Goal: Information Seeking & Learning: Learn about a topic

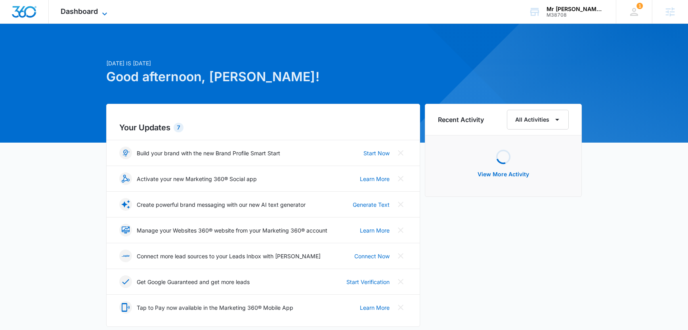
click at [102, 9] on icon at bounding box center [105, 14] width 10 height 10
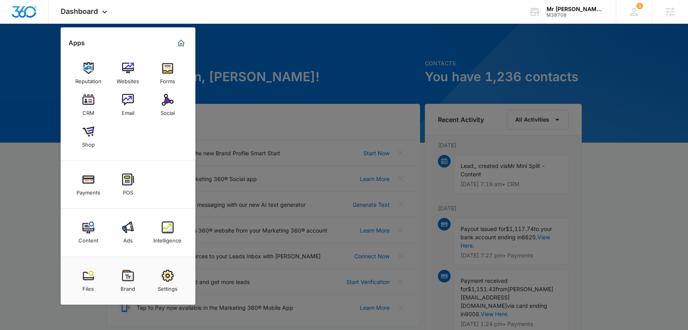
click at [125, 226] on img at bounding box center [128, 228] width 12 height 12
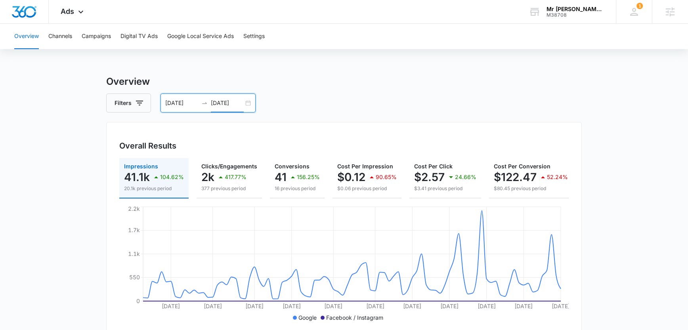
click at [226, 104] on input "08/08/2025" at bounding box center [227, 103] width 33 height 9
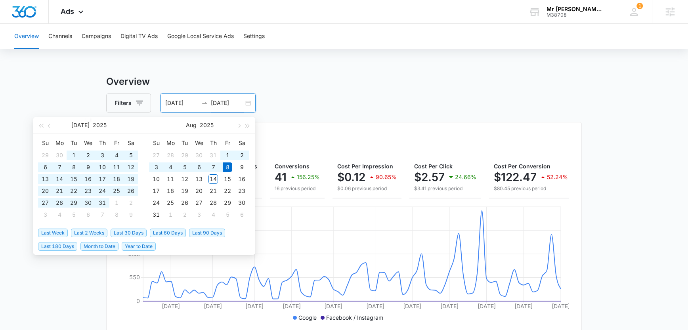
click at [225, 105] on input "08/08/2025" at bounding box center [227, 103] width 33 height 9
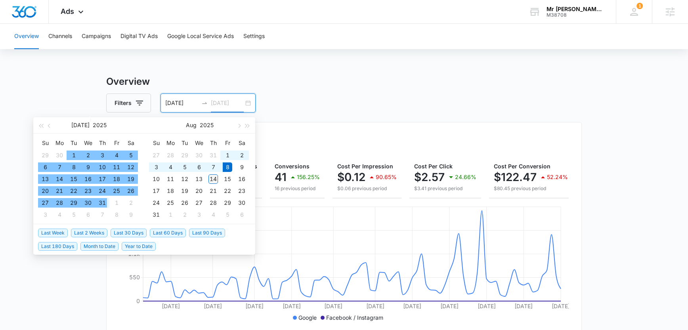
type input "08/14/2025"
click at [213, 180] on div "14" at bounding box center [214, 179] width 10 height 10
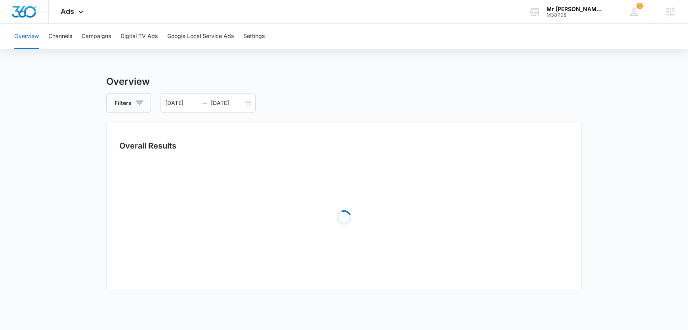
click at [314, 107] on div "Filters 05/10/2025 08/14/2025" at bounding box center [344, 103] width 476 height 19
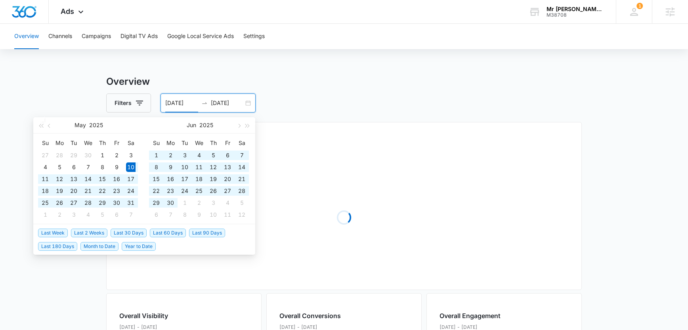
click at [180, 104] on input "05/10/2025" at bounding box center [181, 103] width 33 height 9
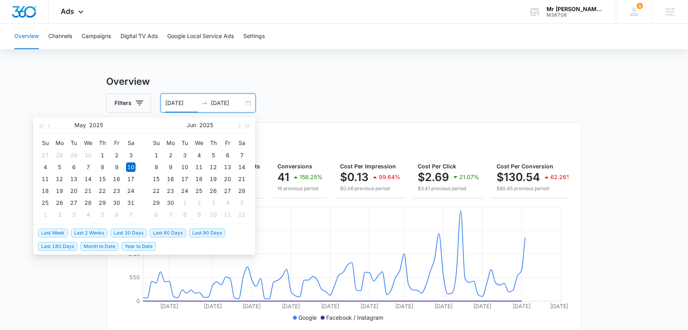
drag, startPoint x: 90, startPoint y: 233, endPoint x: 107, endPoint y: 221, distance: 20.1
click at [91, 233] on span "Last 2 Weeks" at bounding box center [89, 233] width 36 height 9
type input "07/31/2025"
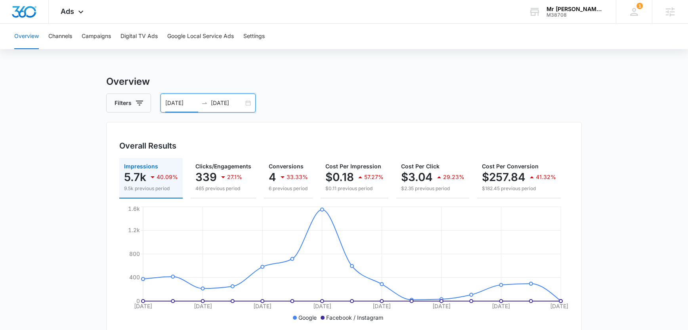
scroll to position [0, 91]
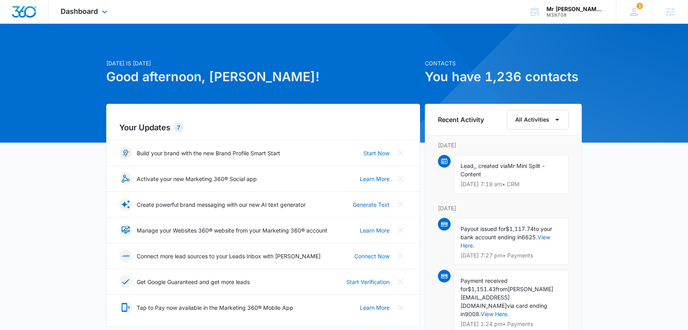
drag, startPoint x: 479, startPoint y: 200, endPoint x: 22, endPoint y: 0, distance: 499.3
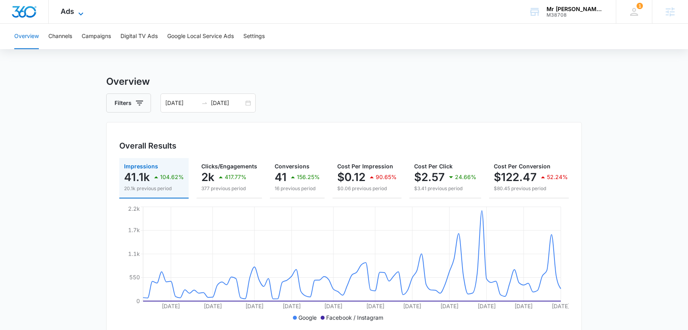
click at [79, 12] on icon at bounding box center [81, 14] width 10 height 10
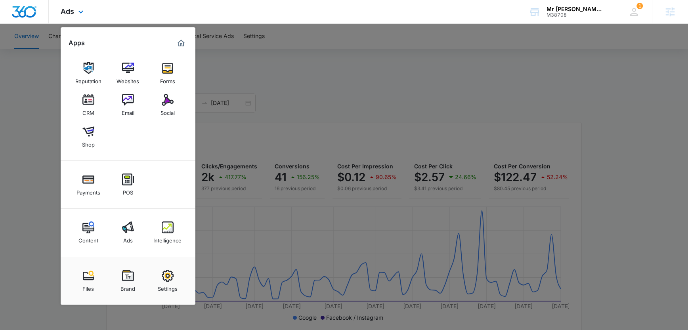
click at [148, 123] on div "Reputation Websites Forms CRM Email Social Shop" at bounding box center [128, 105] width 135 height 111
click at [85, 132] on img at bounding box center [88, 132] width 12 height 12
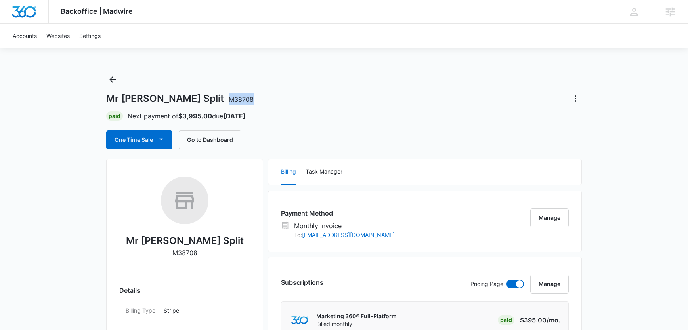
drag, startPoint x: 199, startPoint y: 100, endPoint x: 169, endPoint y: 101, distance: 29.4
click at [169, 101] on div "Mr Mini Split M38708" at bounding box center [344, 98] width 476 height 13
copy span "M38708"
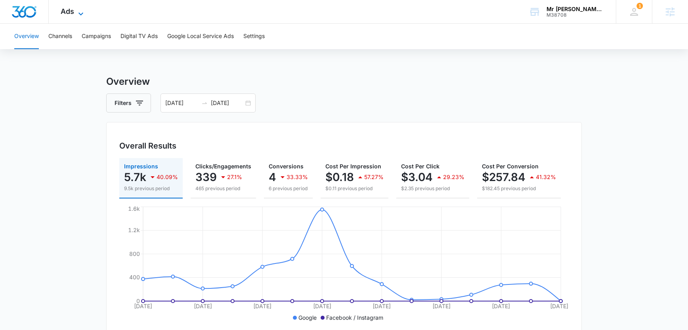
click at [70, 10] on span "Ads" at bounding box center [67, 11] width 13 height 8
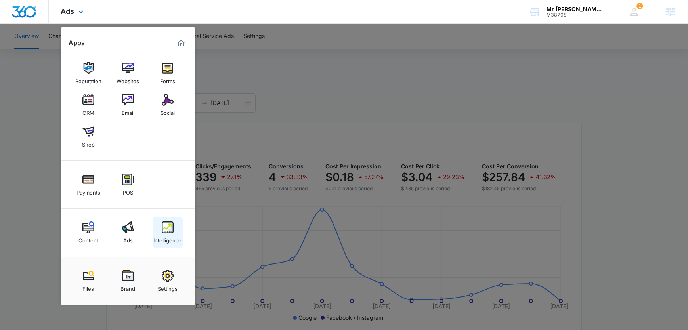
click at [174, 232] on link "Intelligence" at bounding box center [168, 233] width 30 height 30
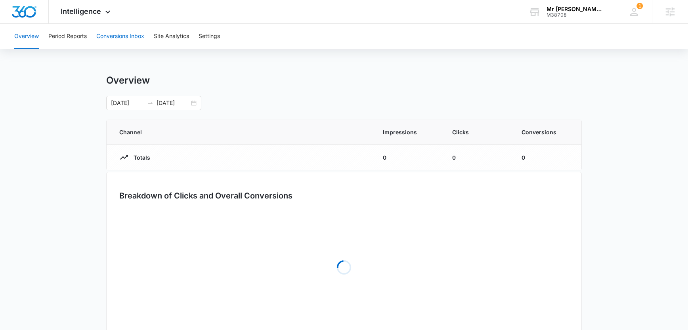
click at [122, 41] on button "Conversions Inbox" at bounding box center [120, 36] width 48 height 25
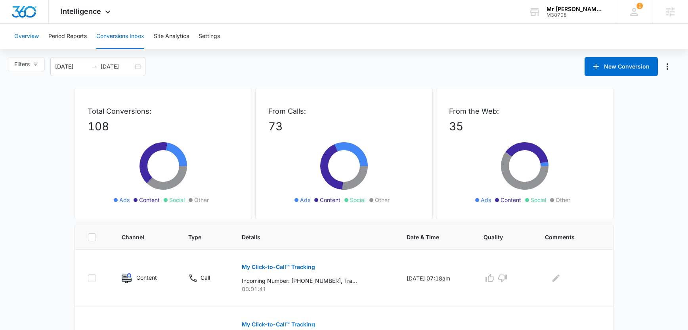
click at [38, 35] on button "Overview" at bounding box center [26, 36] width 25 height 25
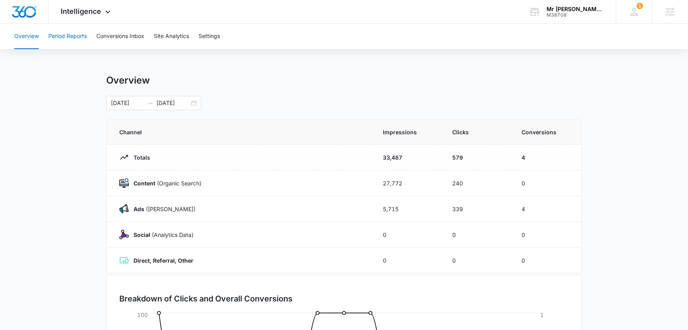
click at [83, 41] on button "Period Reports" at bounding box center [67, 36] width 38 height 25
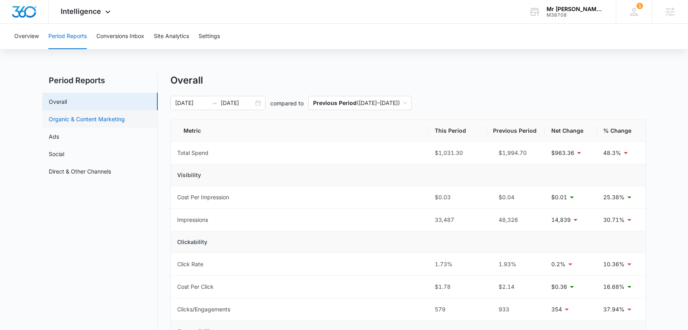
click at [122, 119] on link "Organic & Content Marketing" at bounding box center [87, 119] width 76 height 8
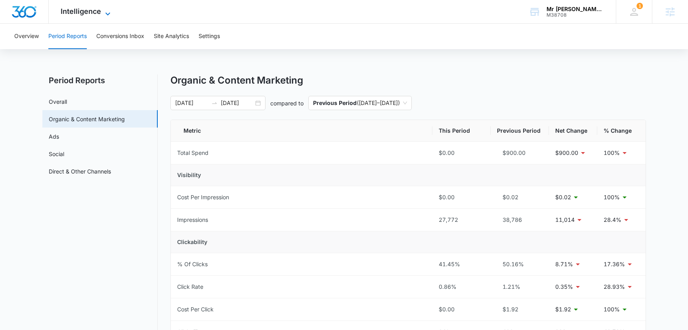
click at [78, 13] on span "Intelligence" at bounding box center [81, 11] width 40 height 8
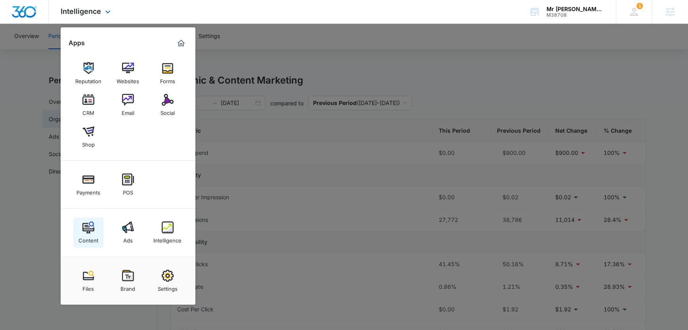
click at [84, 233] on img at bounding box center [88, 228] width 12 height 12
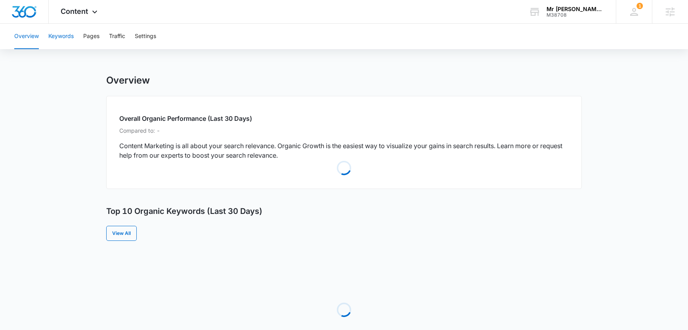
click at [67, 33] on button "Keywords" at bounding box center [60, 36] width 25 height 25
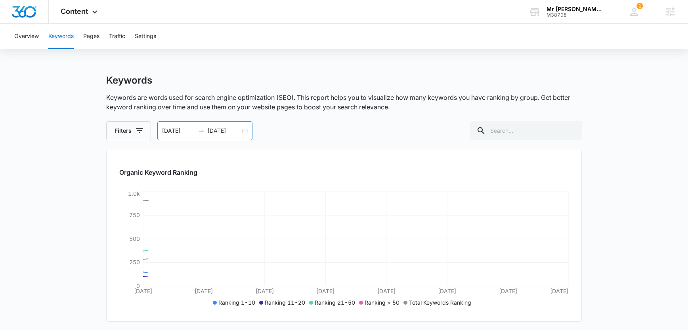
click at [207, 131] on div at bounding box center [201, 131] width 13 height 6
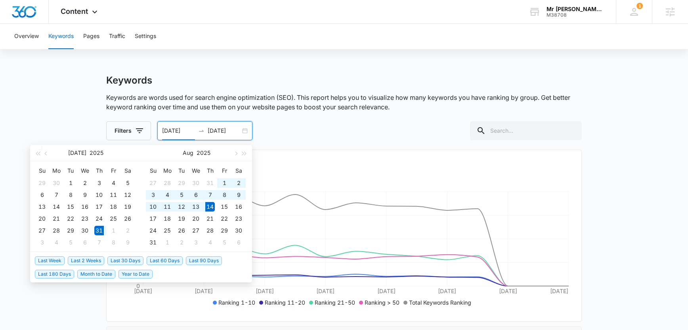
click at [187, 131] on input "07/31/2025" at bounding box center [178, 130] width 33 height 9
type input "07/31/2024"
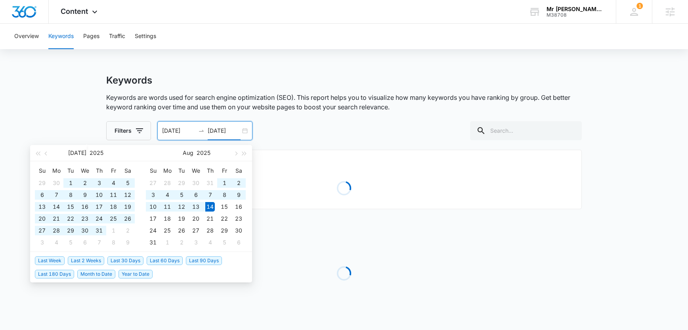
click at [243, 69] on div "Overview Keywords Pages Traffic Settings Keywords Keywords are words used for s…" at bounding box center [344, 183] width 688 height 319
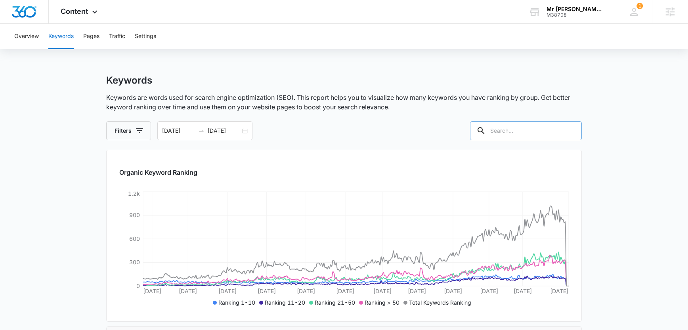
click at [515, 130] on input "text" at bounding box center [526, 130] width 112 height 19
type input "oklahoma"
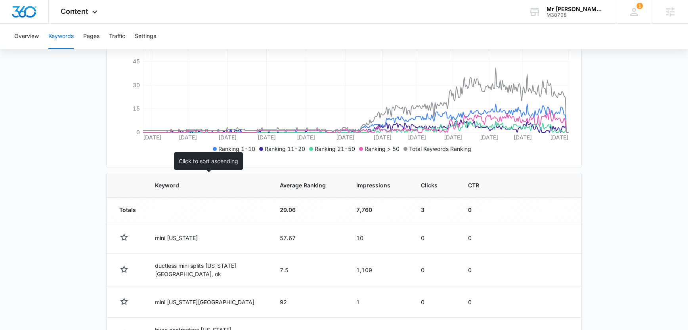
scroll to position [159, 0]
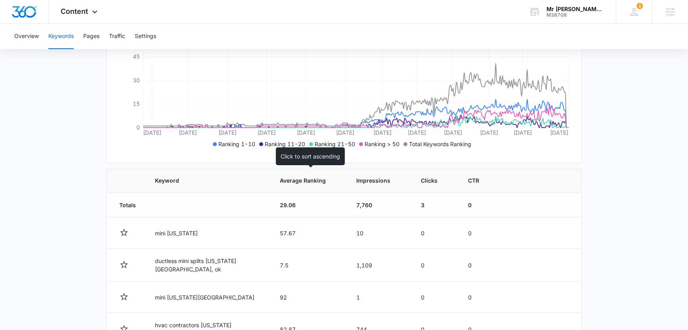
click at [305, 184] on span "Average Ranking" at bounding box center [303, 180] width 46 height 8
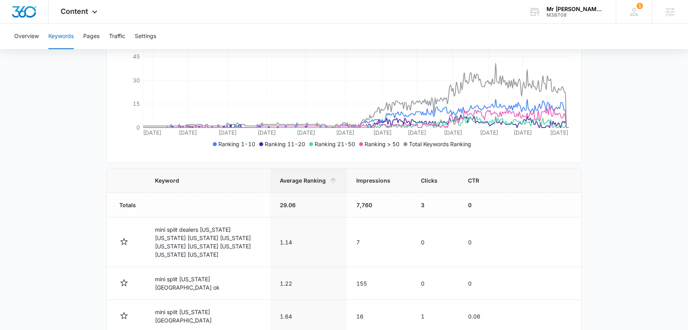
click at [310, 188] on th "Average Ranking" at bounding box center [308, 181] width 77 height 25
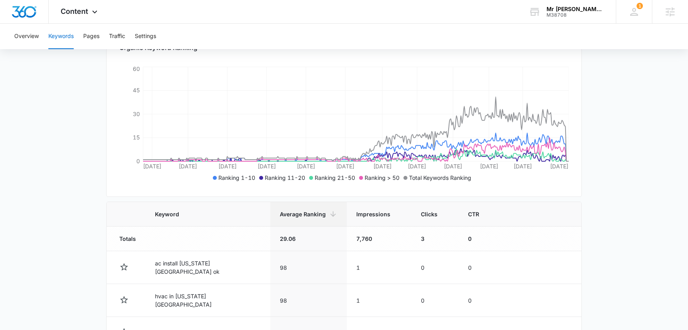
scroll to position [159, 0]
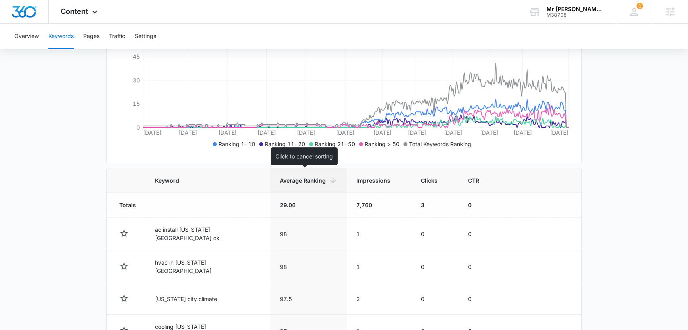
click at [305, 191] on th "Average Ranking" at bounding box center [308, 181] width 77 height 25
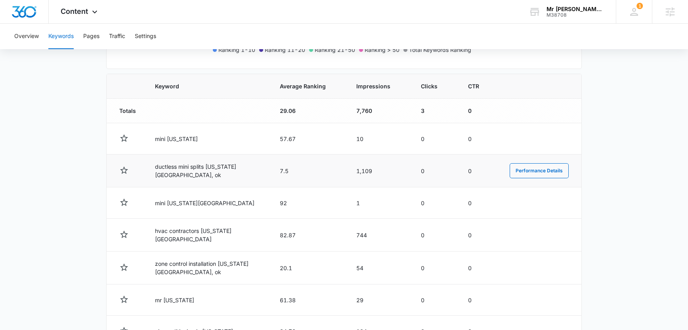
scroll to position [302, 0]
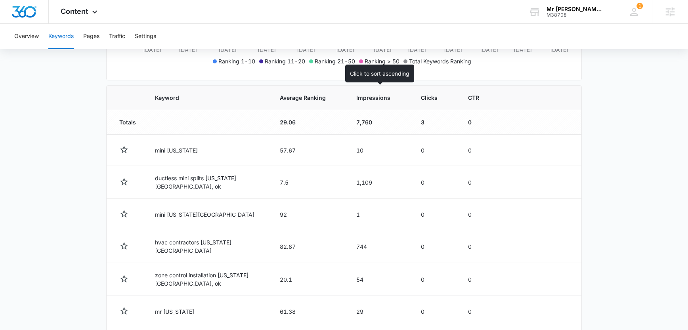
click at [364, 104] on th "Impressions" at bounding box center [379, 98] width 65 height 25
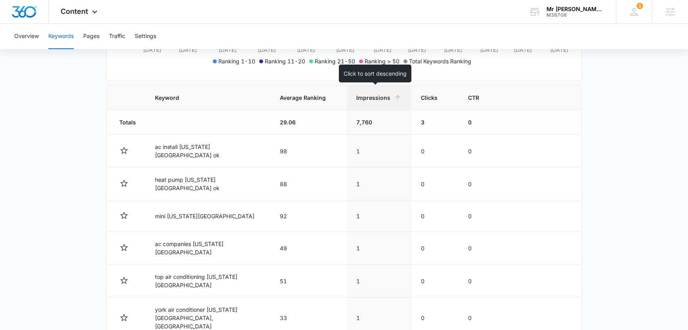
click at [363, 96] on span "Impressions" at bounding box center [373, 98] width 34 height 8
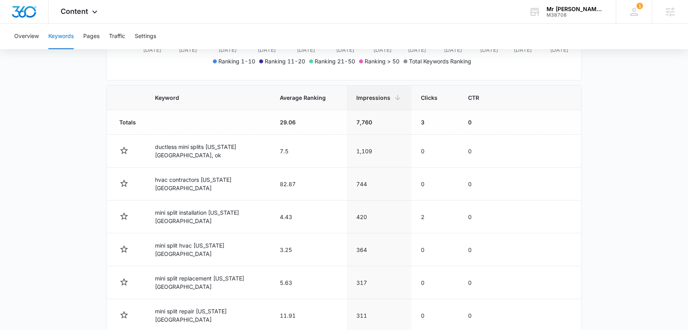
scroll to position [70, 0]
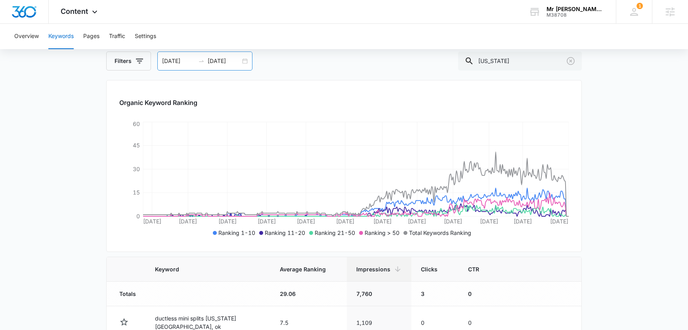
click at [186, 61] on input "07/31/2024" at bounding box center [178, 61] width 33 height 9
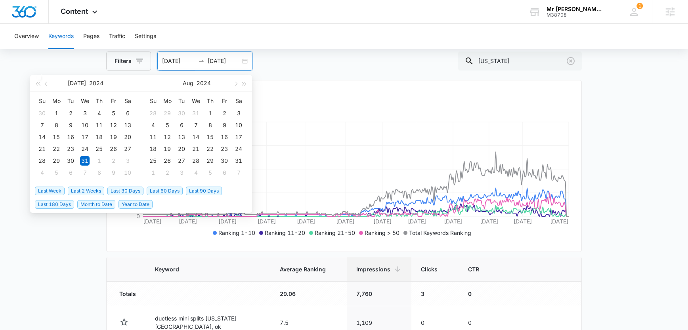
click at [97, 204] on span "Month to Date" at bounding box center [96, 204] width 38 height 9
type input "08/21/2025"
type input "08/11/2025"
type input "08/01/2025"
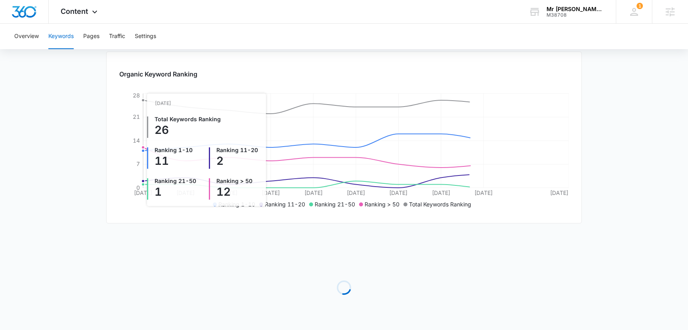
scroll to position [125, 0]
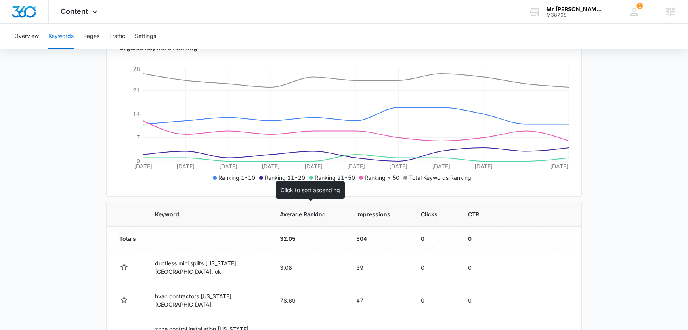
click at [312, 212] on span "Average Ranking" at bounding box center [303, 214] width 46 height 8
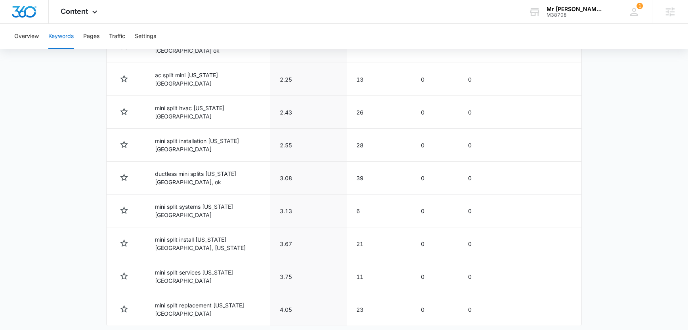
scroll to position [381, 0]
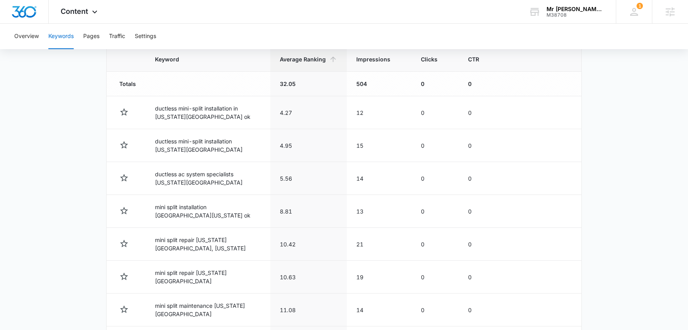
scroll to position [117, 0]
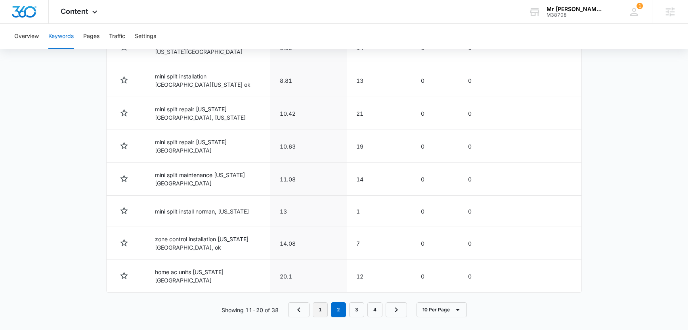
click at [323, 305] on link "1" at bounding box center [320, 310] width 15 height 15
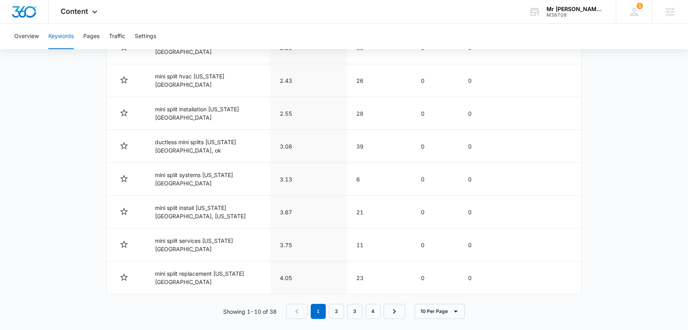
scroll to position [403, 0]
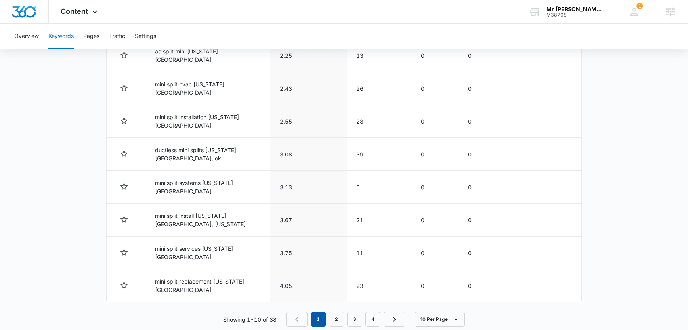
click at [318, 312] on em "1" at bounding box center [318, 319] width 15 height 15
click at [313, 312] on em "1" at bounding box center [318, 319] width 15 height 15
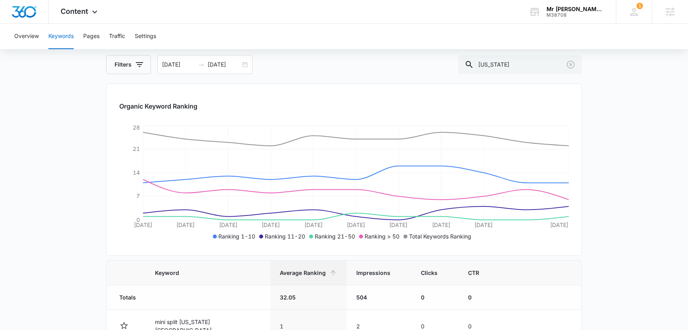
scroll to position [0, 0]
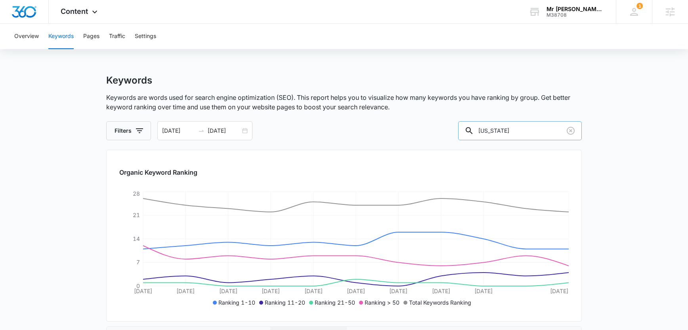
click at [500, 126] on input "oklahoma" at bounding box center [520, 130] width 124 height 19
type input "Traiden"
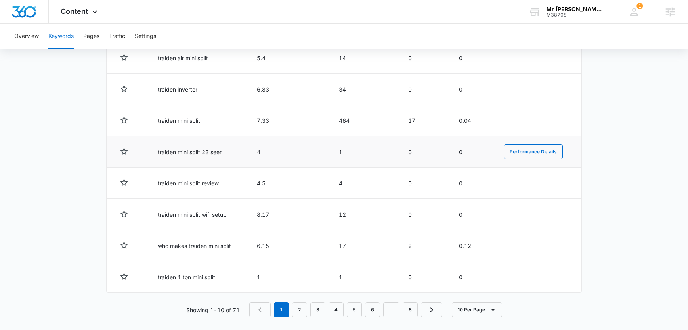
scroll to position [271, 0]
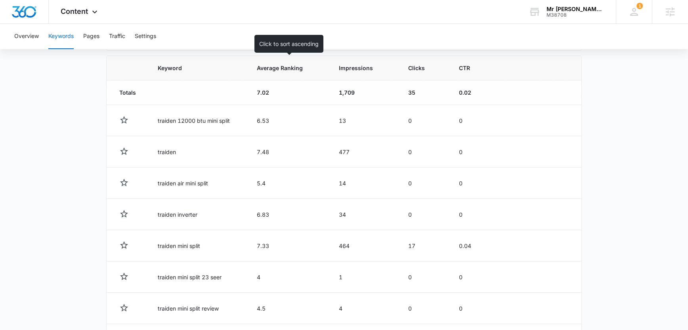
click at [276, 75] on th "Average Ranking" at bounding box center [288, 68] width 82 height 25
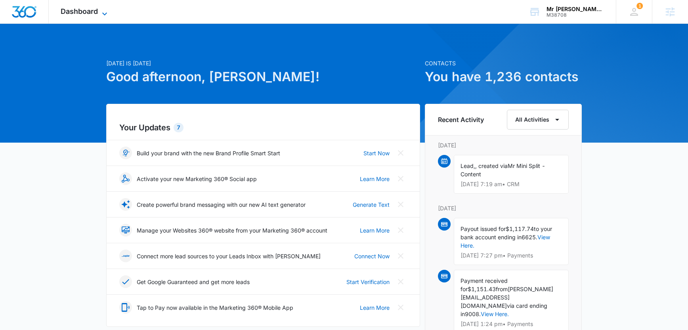
click at [95, 12] on span "Dashboard" at bounding box center [79, 11] width 37 height 8
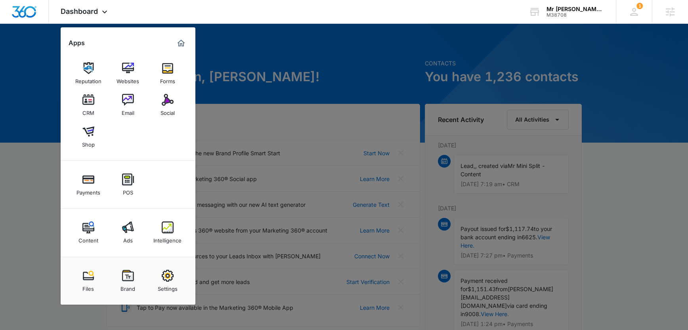
click at [89, 234] on div "Content" at bounding box center [89, 239] width 20 height 10
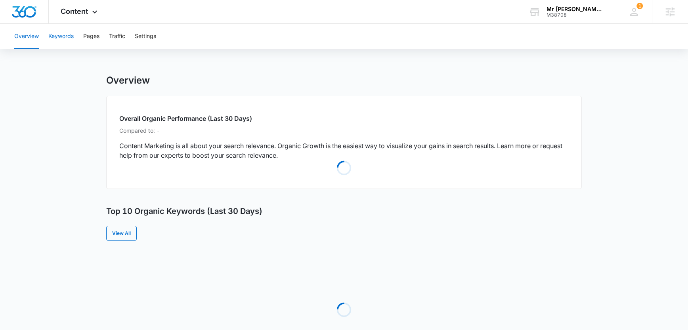
click at [65, 39] on button "Keywords" at bounding box center [60, 36] width 25 height 25
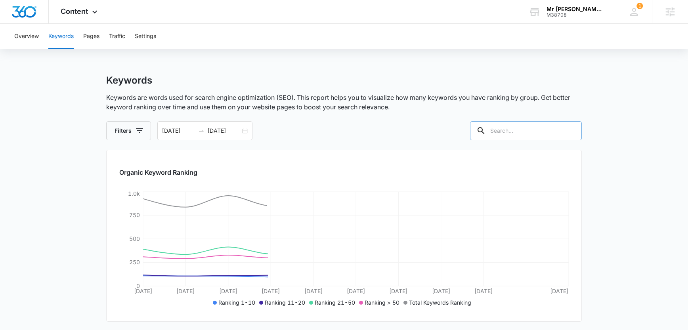
click at [523, 132] on input "text" at bounding box center [526, 130] width 112 height 19
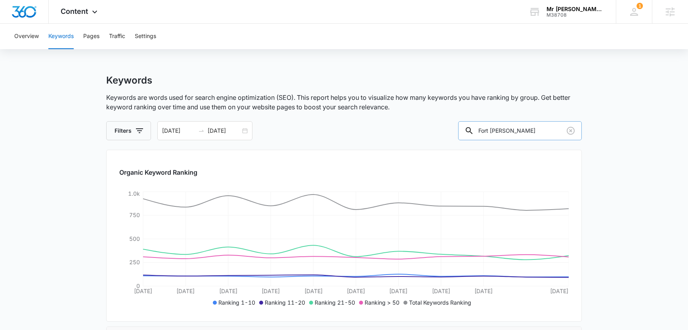
type input "Fort Smith"
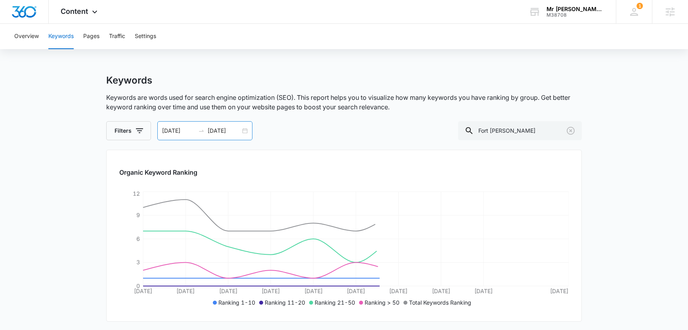
click at [176, 133] on input "08/01/2025" at bounding box center [178, 130] width 33 height 9
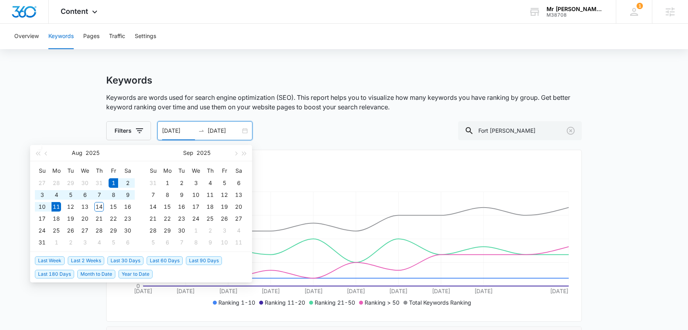
click at [132, 272] on span "Year to Date" at bounding box center [136, 274] width 34 height 9
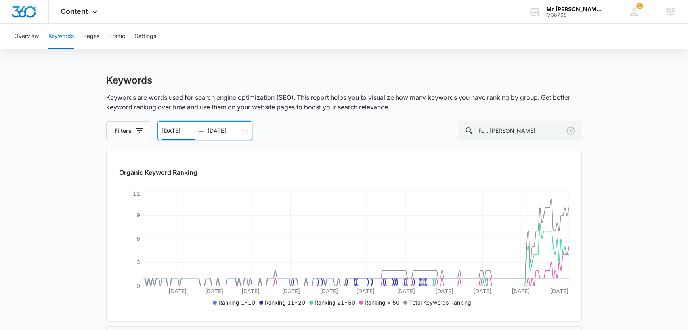
click at [175, 130] on input "01/01/2025" at bounding box center [178, 130] width 33 height 9
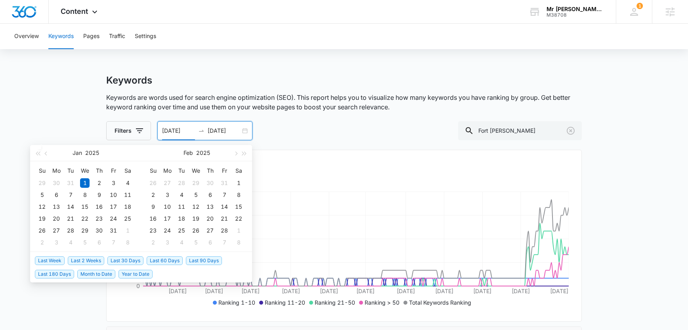
click at [200, 260] on span "Last 90 Days" at bounding box center [204, 261] width 36 height 9
type input "05/13/2025"
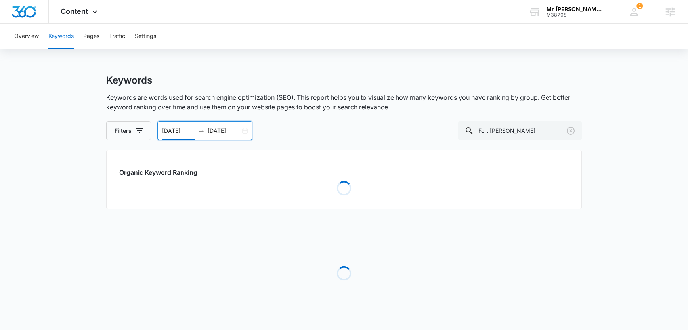
click at [115, 105] on p "Keywords are words used for search engine optimization (SEO). This report helps…" at bounding box center [344, 102] width 476 height 19
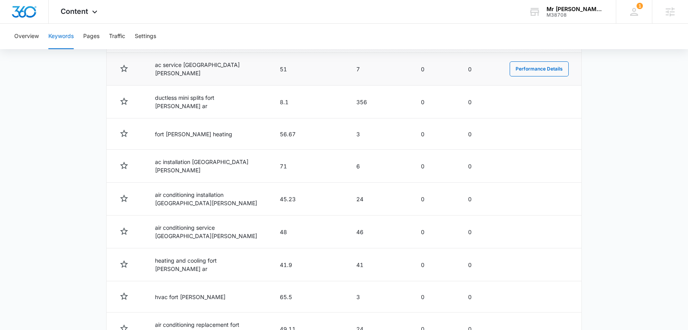
scroll to position [229, 0]
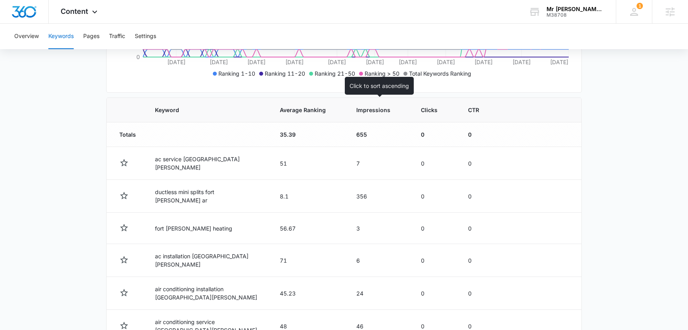
click at [376, 110] on span "Impressions" at bounding box center [373, 110] width 34 height 8
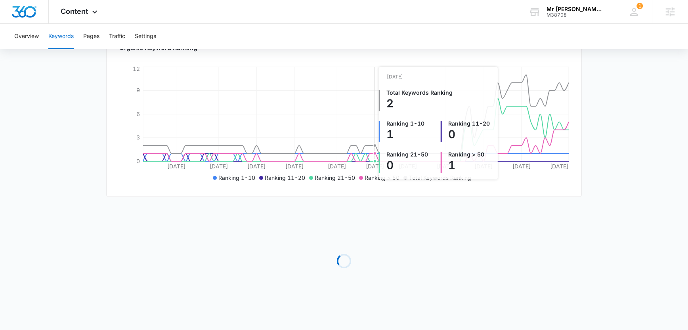
scroll to position [125, 0]
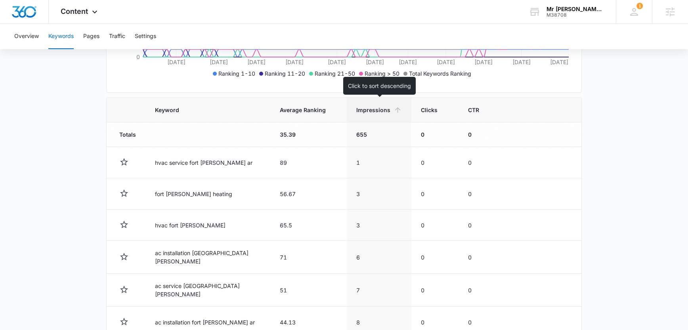
click at [372, 113] on span "Impressions" at bounding box center [373, 110] width 34 height 8
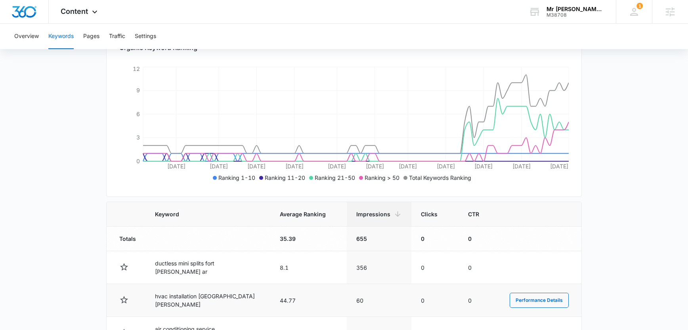
scroll to position [229, 0]
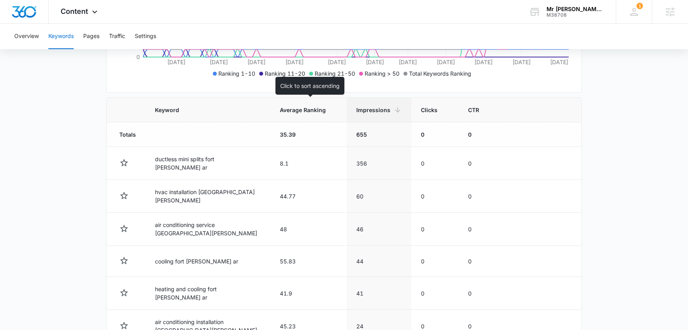
click at [292, 115] on th "Average Ranking" at bounding box center [308, 110] width 77 height 25
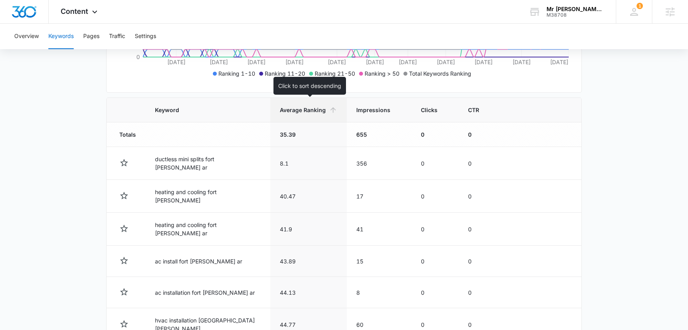
click at [309, 115] on th "Average Ranking" at bounding box center [308, 110] width 77 height 25
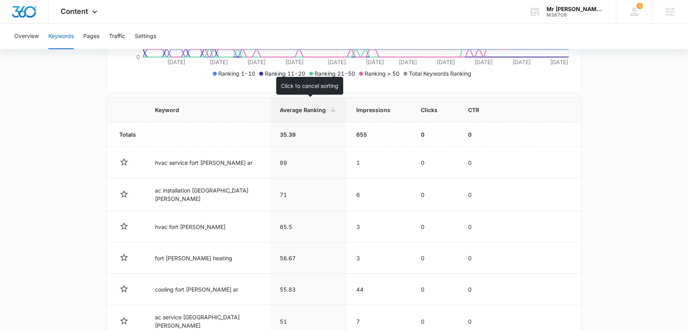
click at [311, 115] on th "Average Ranking" at bounding box center [308, 110] width 77 height 25
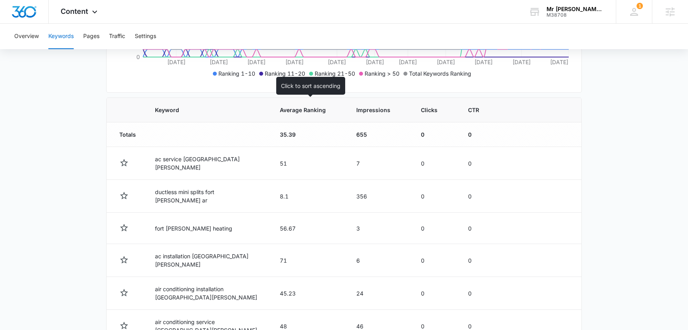
click at [311, 115] on th "Average Ranking" at bounding box center [308, 110] width 77 height 25
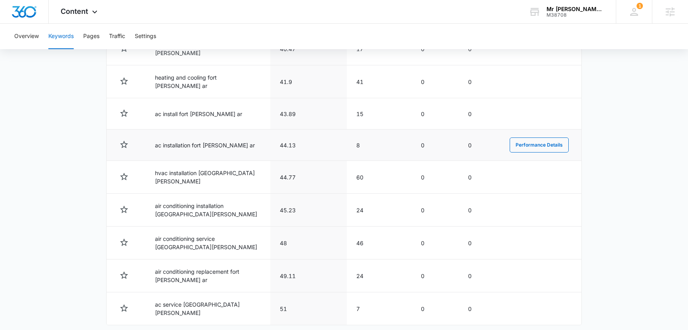
scroll to position [403, 0]
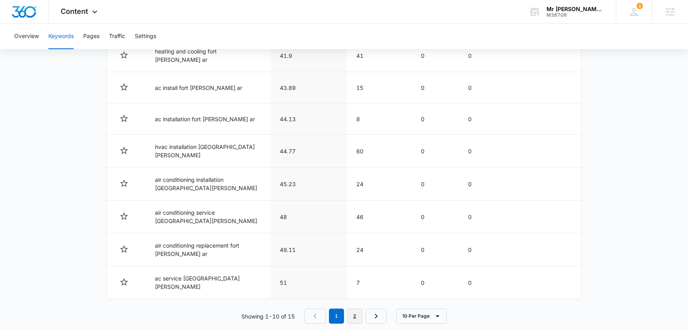
click at [357, 309] on link "2" at bounding box center [354, 316] width 15 height 15
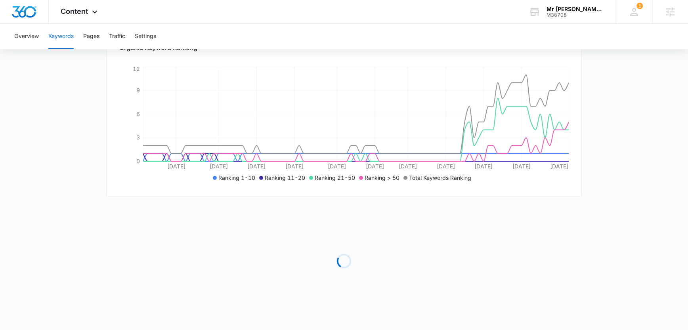
scroll to position [246, 0]
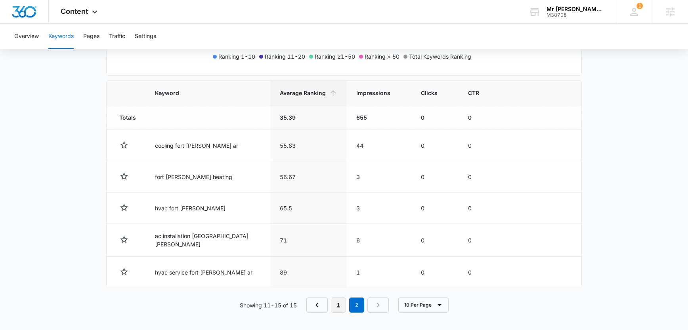
click at [336, 301] on link "1" at bounding box center [338, 305] width 15 height 15
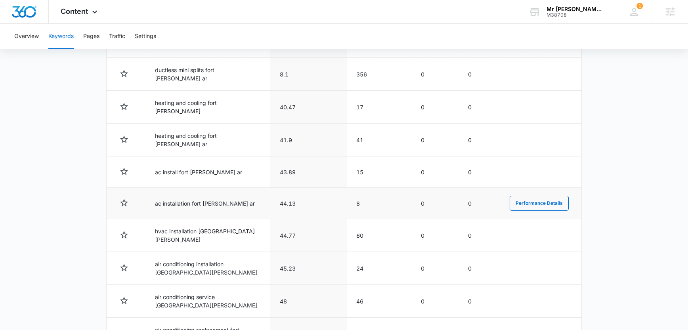
scroll to position [317, 0]
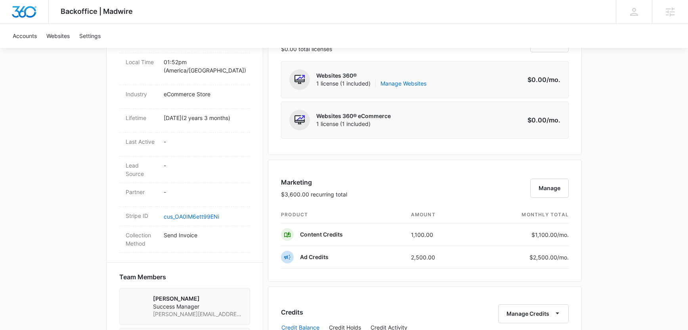
scroll to position [507, 0]
